Goal: Find specific page/section

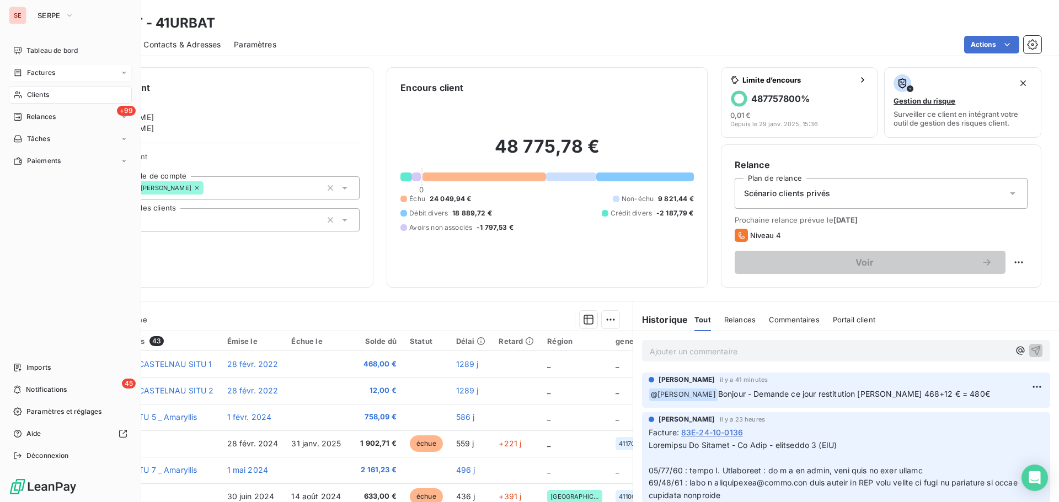
click at [38, 68] on span "Factures" at bounding box center [41, 73] width 28 height 10
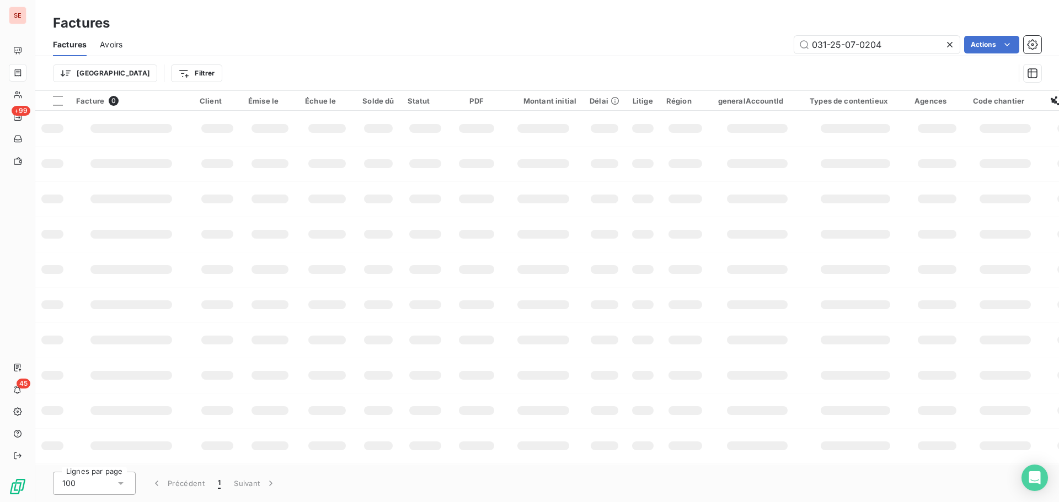
drag, startPoint x: 911, startPoint y: 45, endPoint x: 755, endPoint y: 55, distance: 156.4
click at [755, 55] on div "Factures Avoirs 031-25-07-0204 Actions" at bounding box center [547, 44] width 1024 height 23
type input "RG"
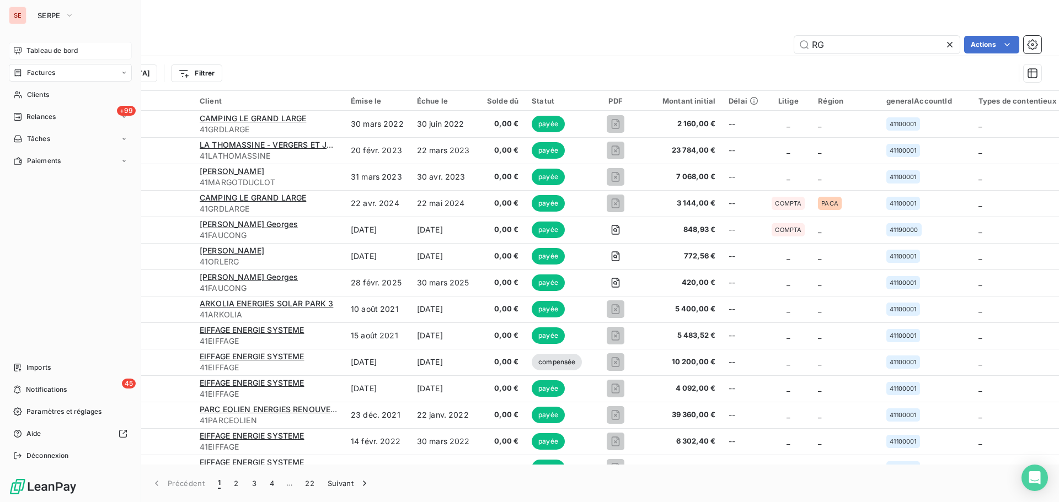
click at [65, 50] on span "Tableau de bord" at bounding box center [51, 51] width 51 height 10
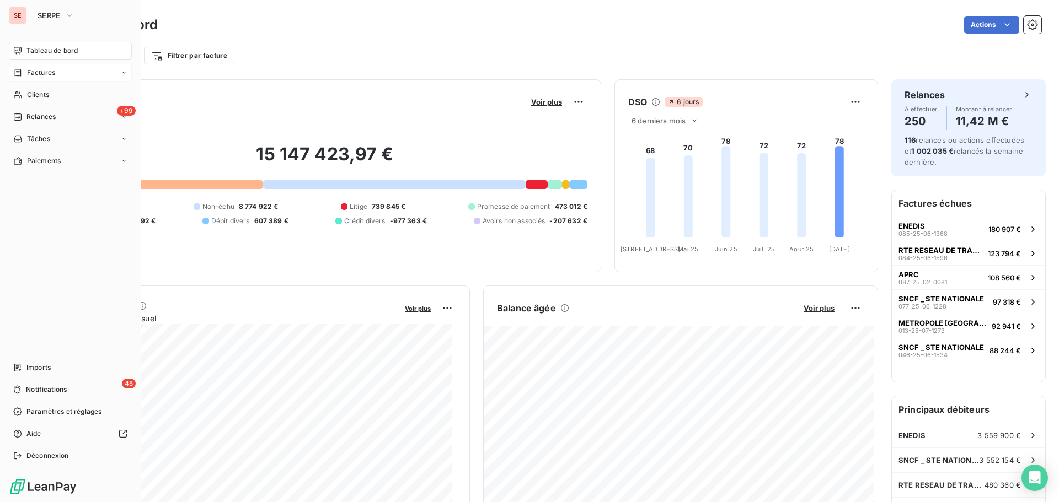
click at [49, 74] on span "Factures" at bounding box center [41, 73] width 28 height 10
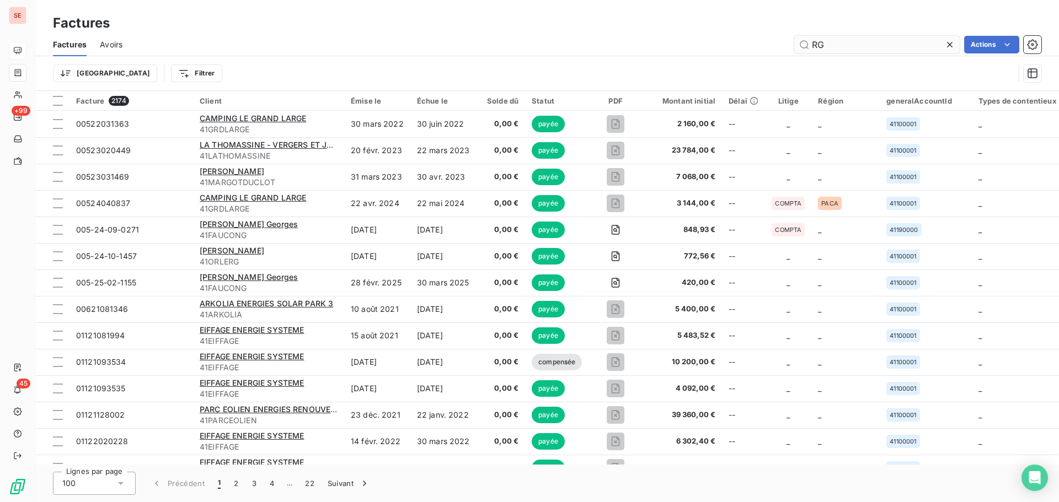
click at [886, 39] on input "RG" at bounding box center [876, 45] width 165 height 18
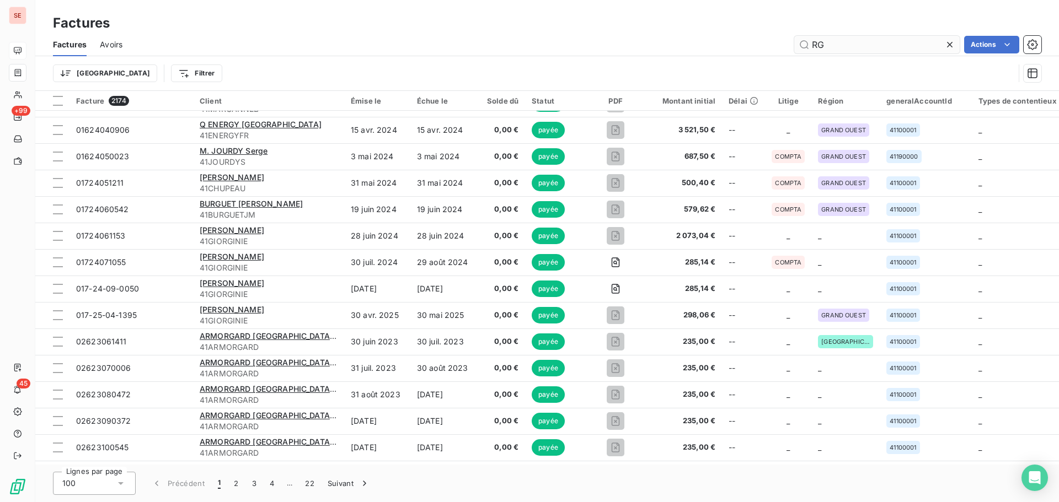
scroll to position [2298, 0]
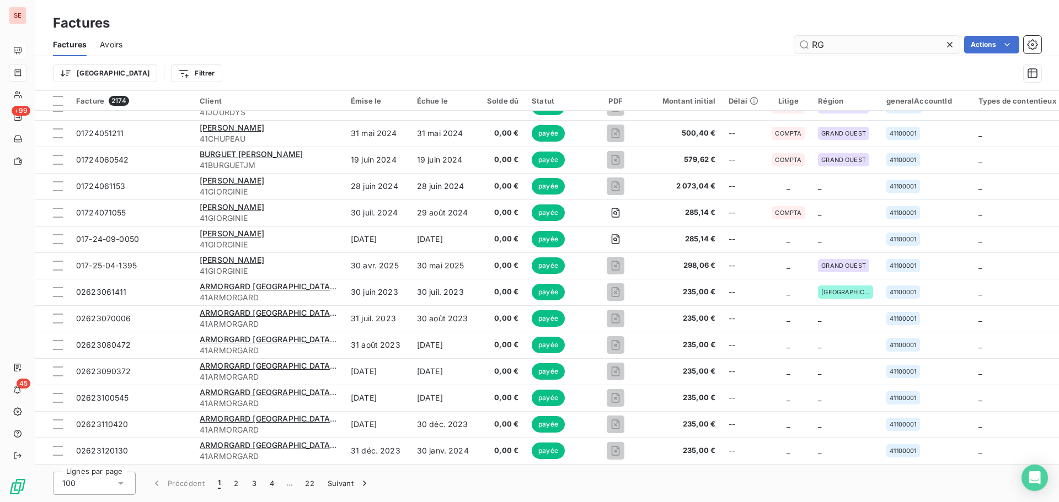
drag, startPoint x: 835, startPoint y: 42, endPoint x: 794, endPoint y: 42, distance: 40.8
click at [794, 42] on input "RG" at bounding box center [876, 45] width 165 height 18
